Goal: Task Accomplishment & Management: Manage account settings

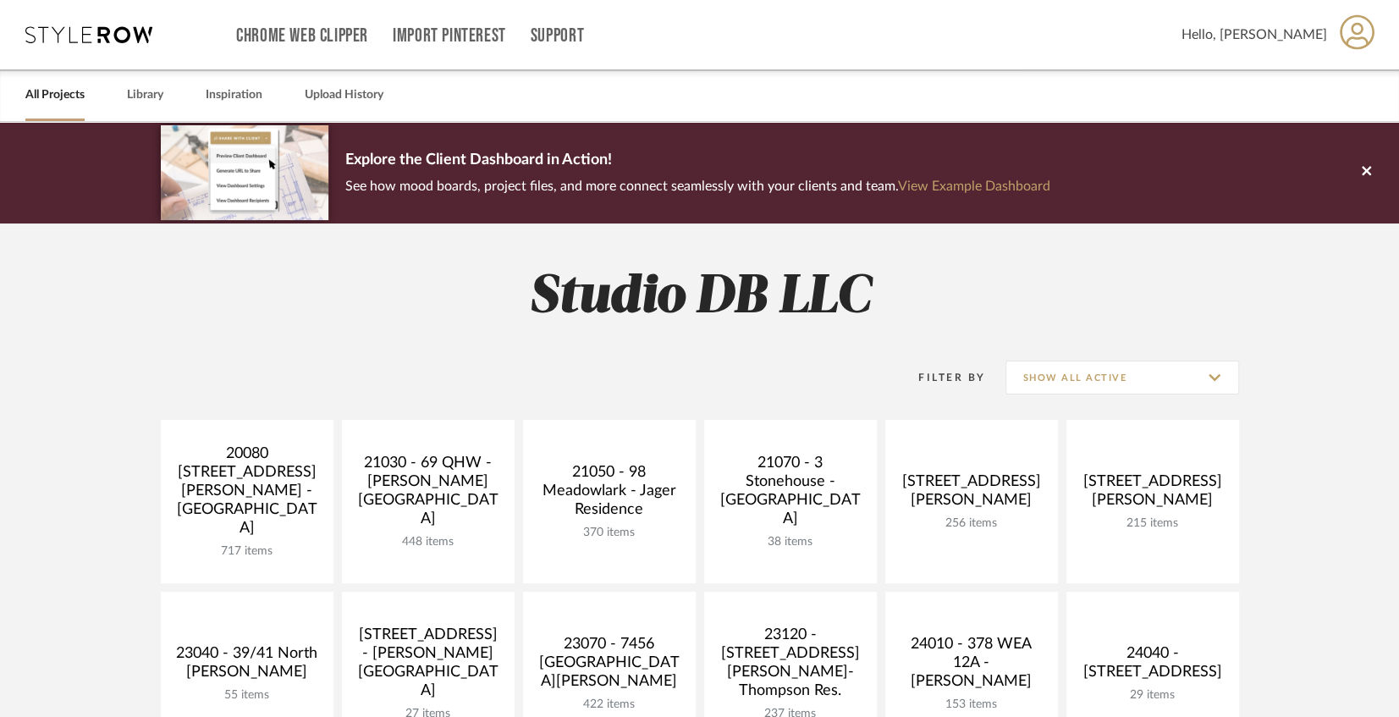
click at [1344, 27] on icon at bounding box center [1357, 32] width 35 height 36
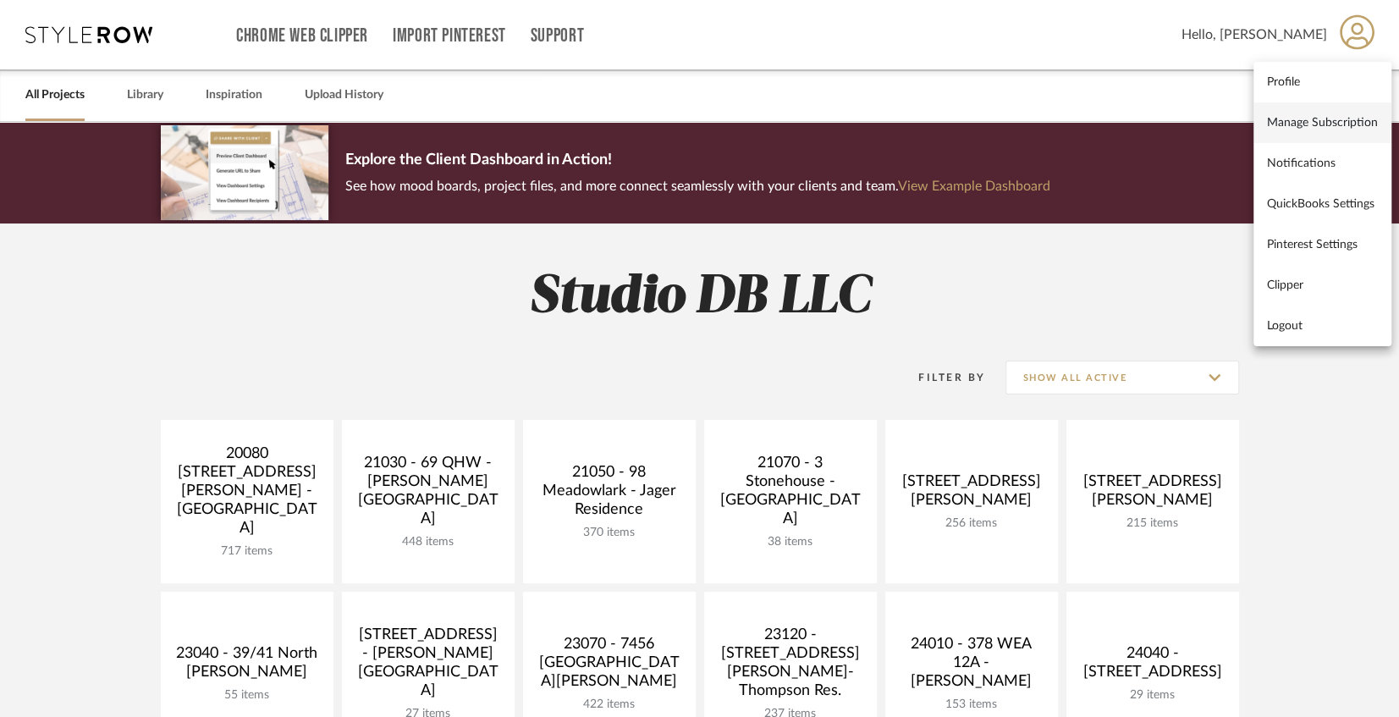
click at [1312, 128] on span "Manage Subscription" at bounding box center [1322, 122] width 111 height 14
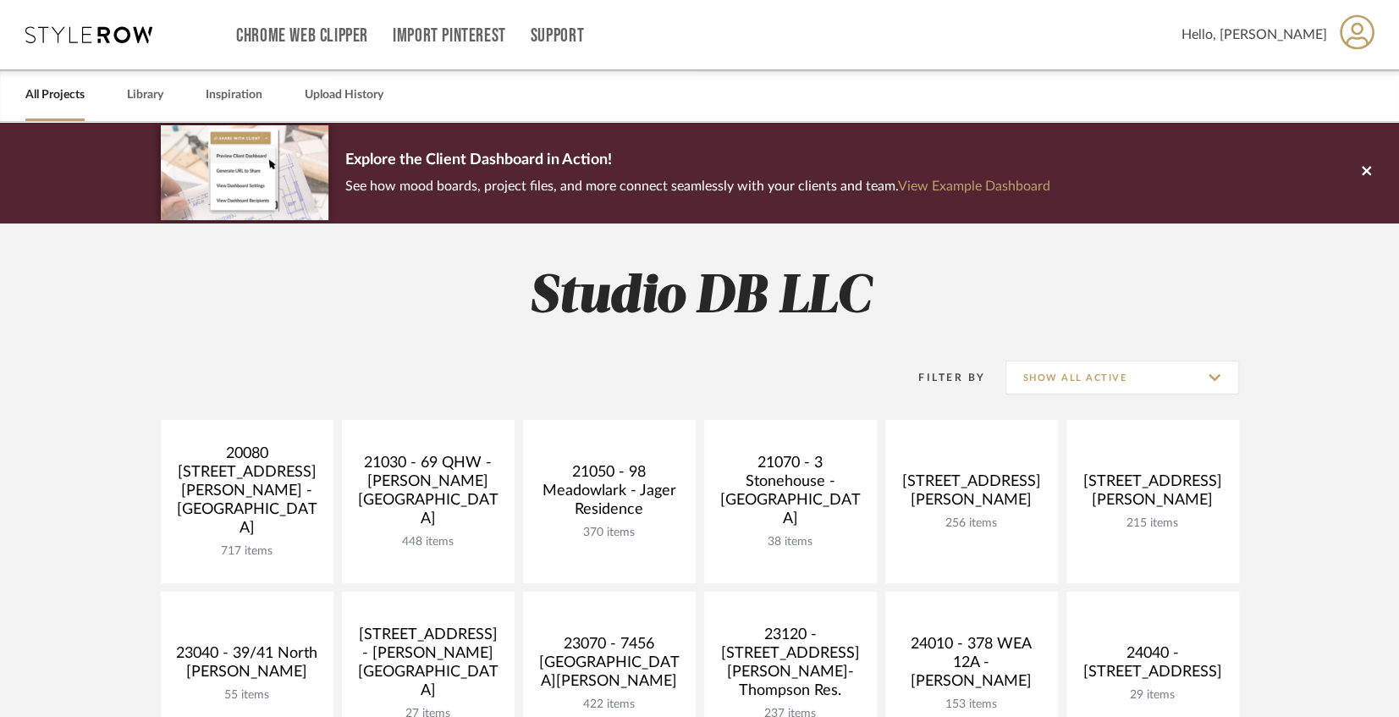
click at [1356, 33] on icon at bounding box center [1357, 31] width 35 height 35
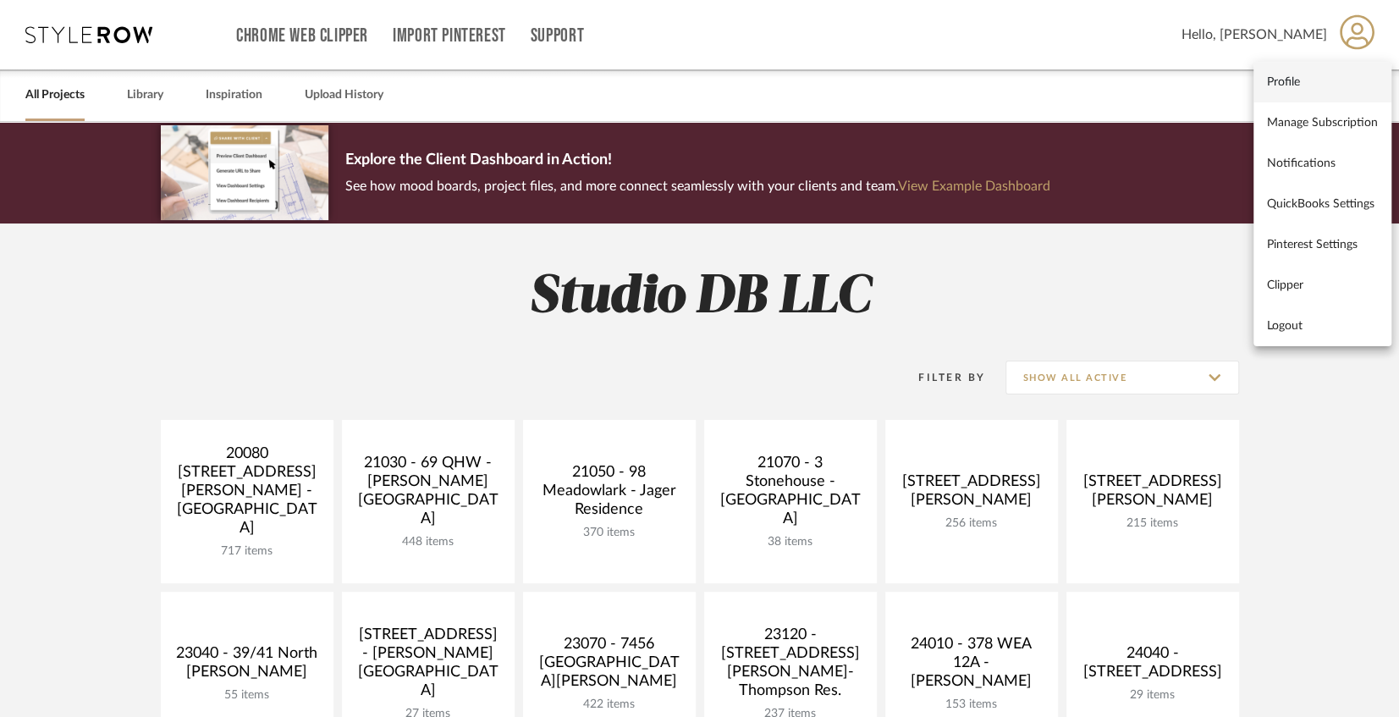
click at [1308, 87] on span "Profile" at bounding box center [1322, 81] width 111 height 14
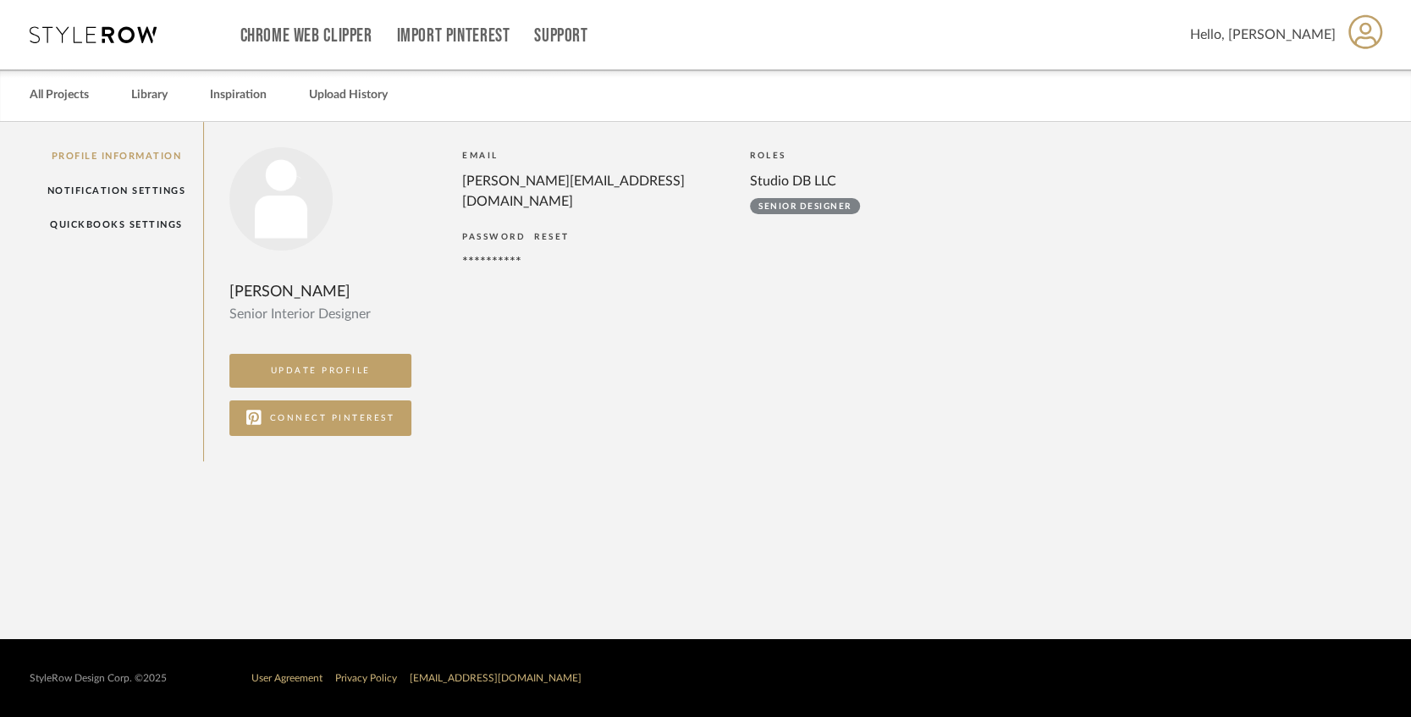
click at [559, 233] on link "RESET" at bounding box center [552, 237] width 36 height 8
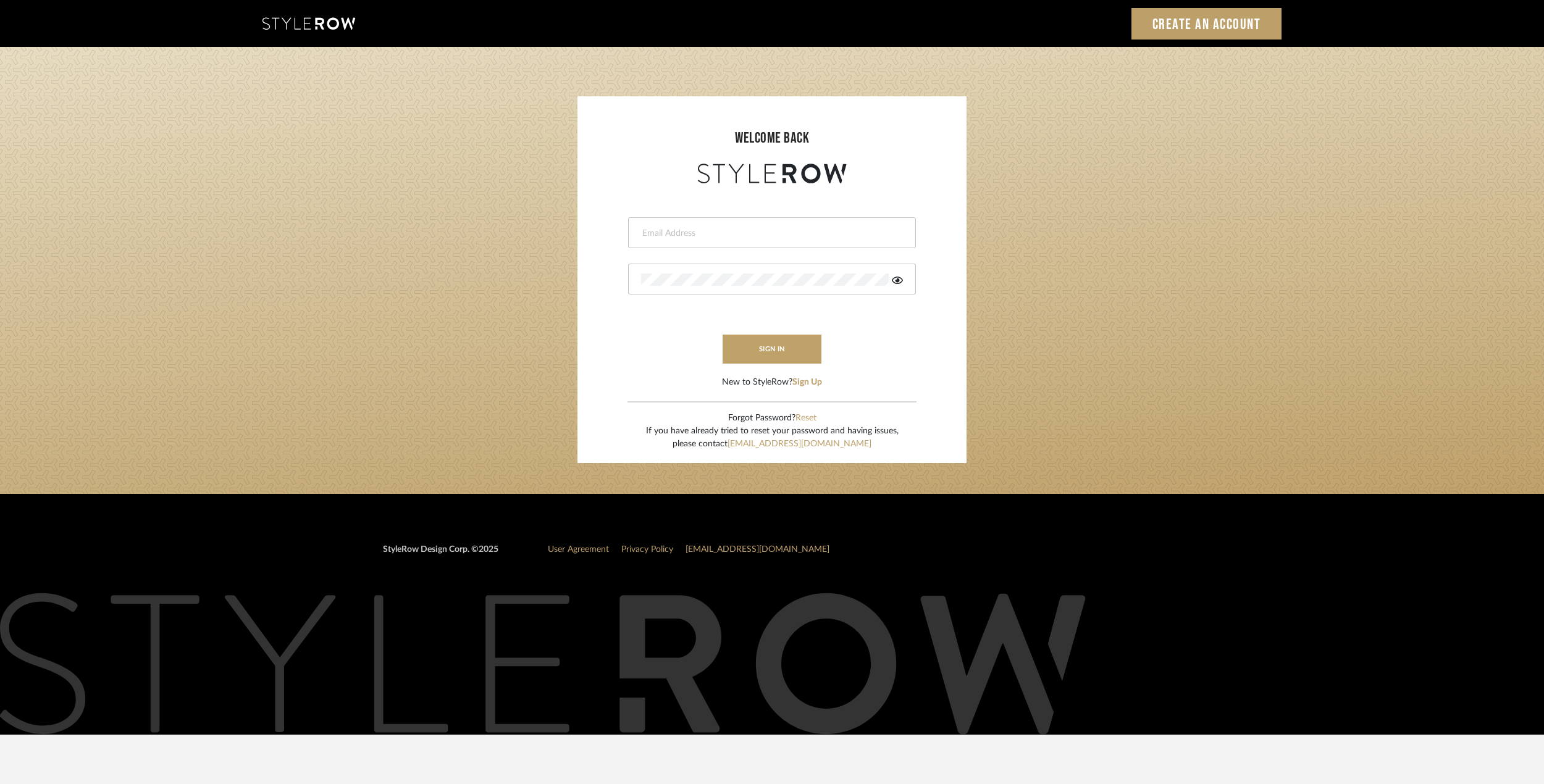
type input "[PERSON_NAME][EMAIL_ADDRESS][DOMAIN_NAME]"
click at [895, 283] on icon at bounding box center [897, 280] width 11 height 7
click at [858, 354] on form "victor@studiodb.com sign in New to StyleRow? Sign Up" at bounding box center [771, 288] width 364 height 203
click at [793, 346] on button "sign in" at bounding box center [771, 349] width 99 height 29
